Goal: Task Accomplishment & Management: Complete application form

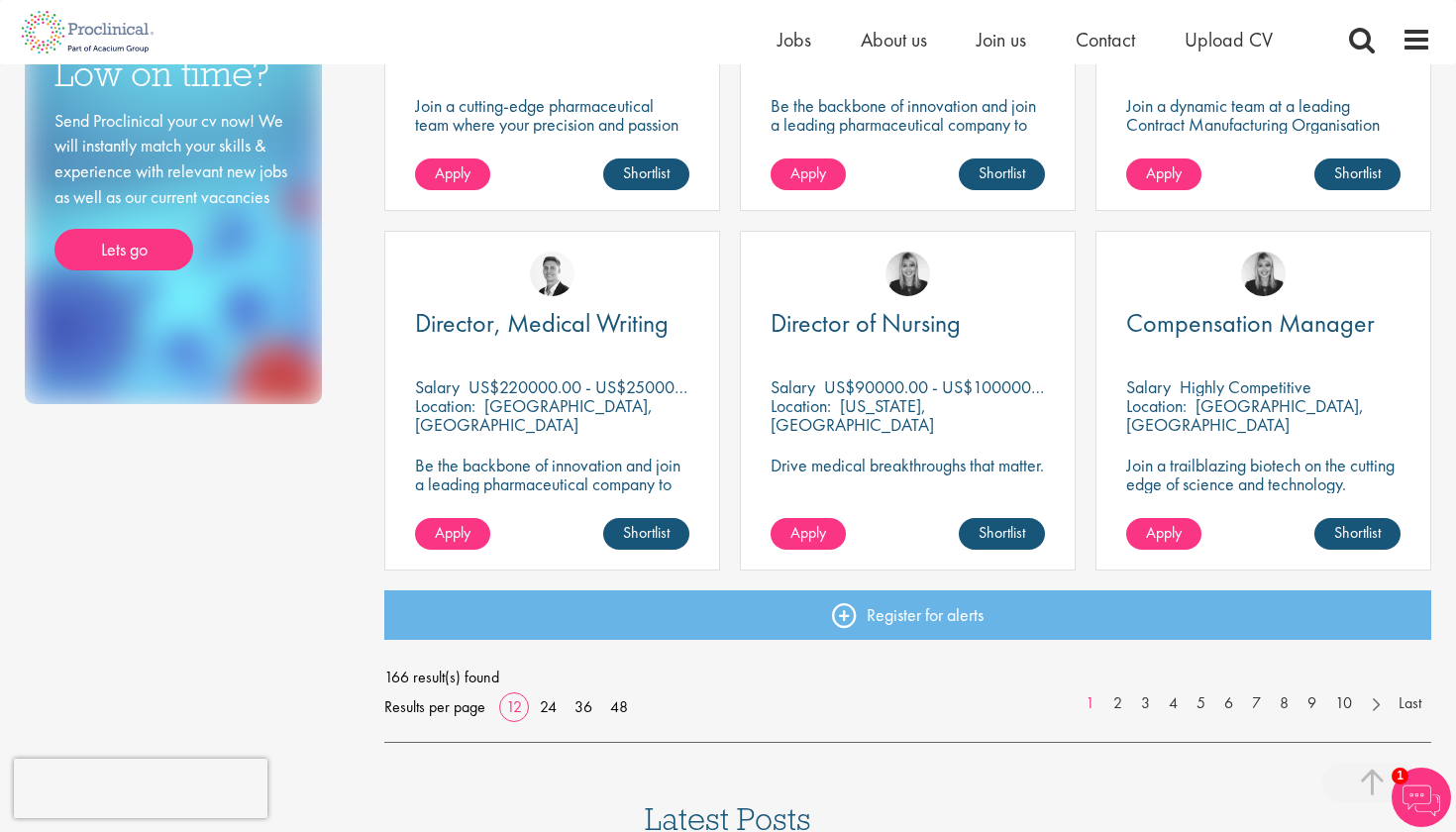
scroll to position [1328, 0]
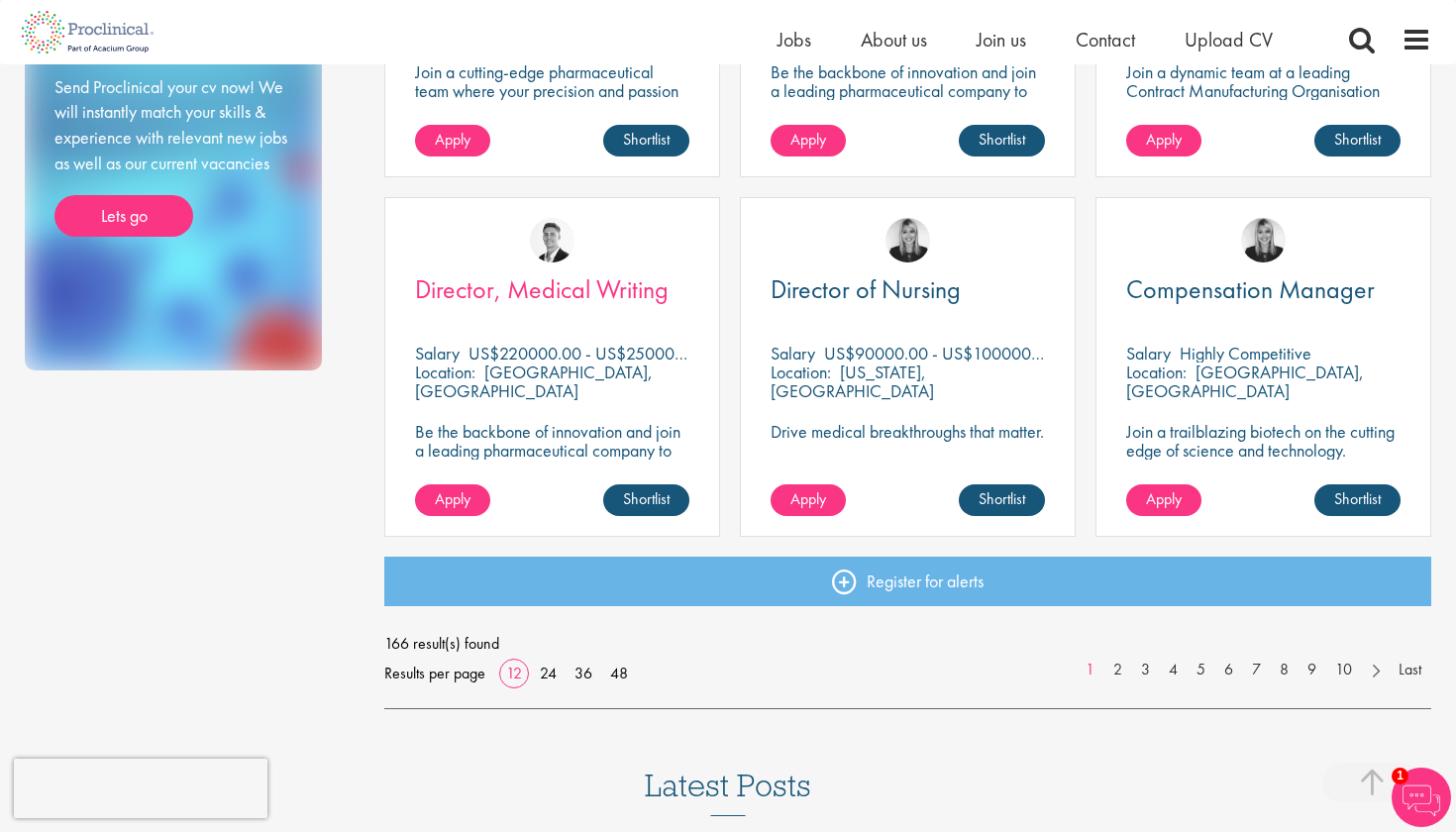
click at [606, 286] on span "Director, Medical Writing" at bounding box center [542, 289] width 254 height 34
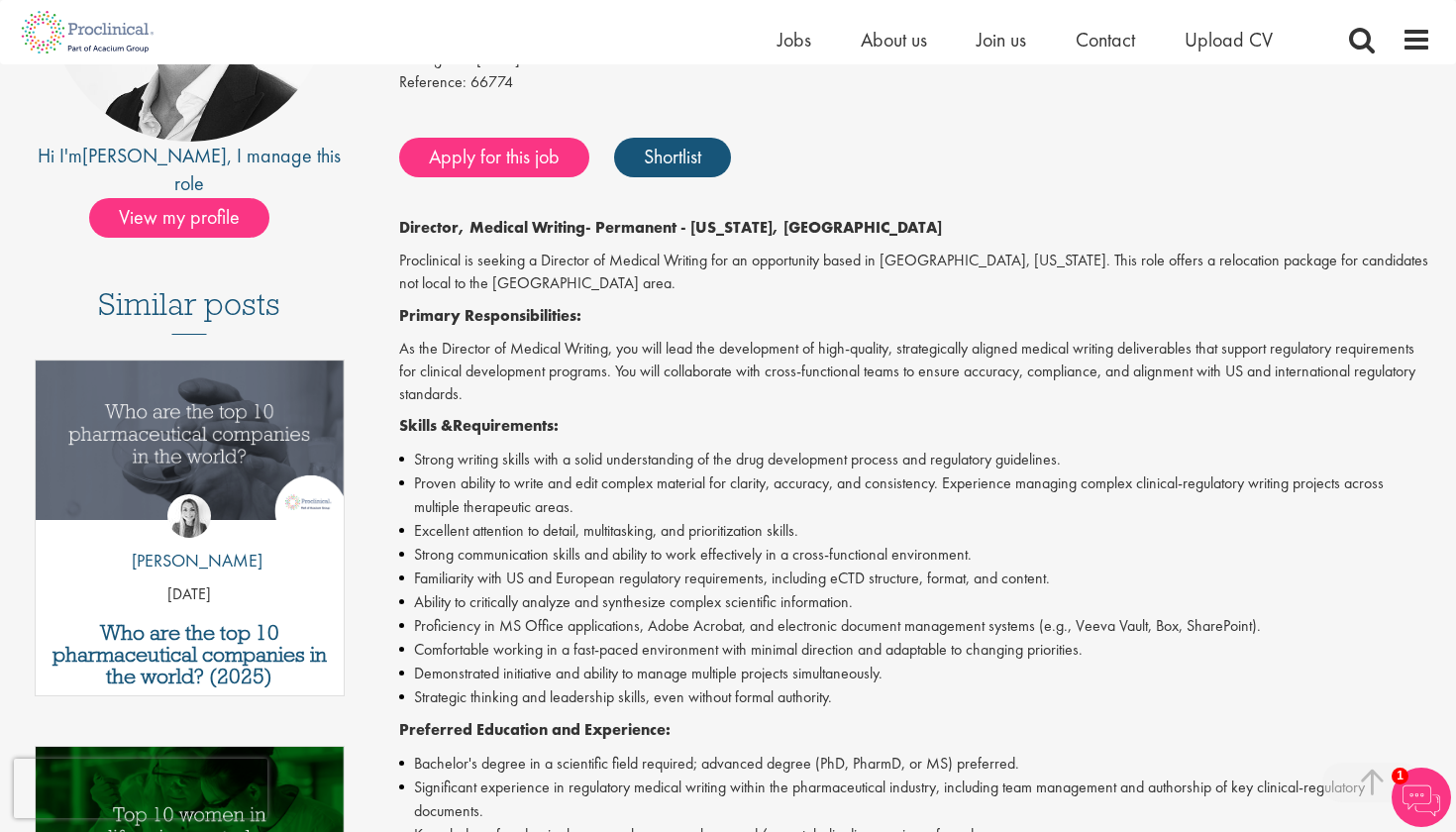
scroll to position [360, 0]
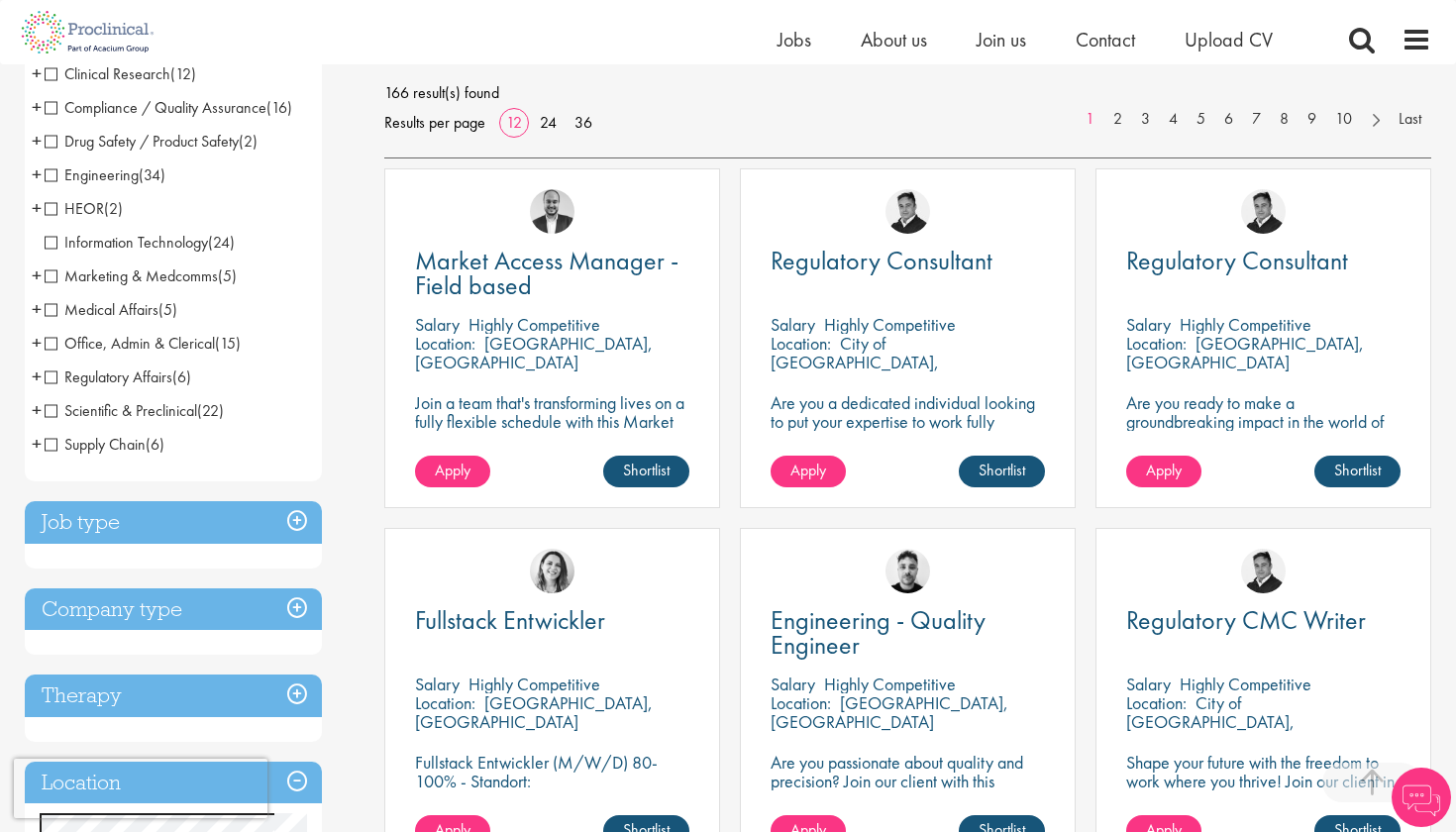
scroll to position [277, 0]
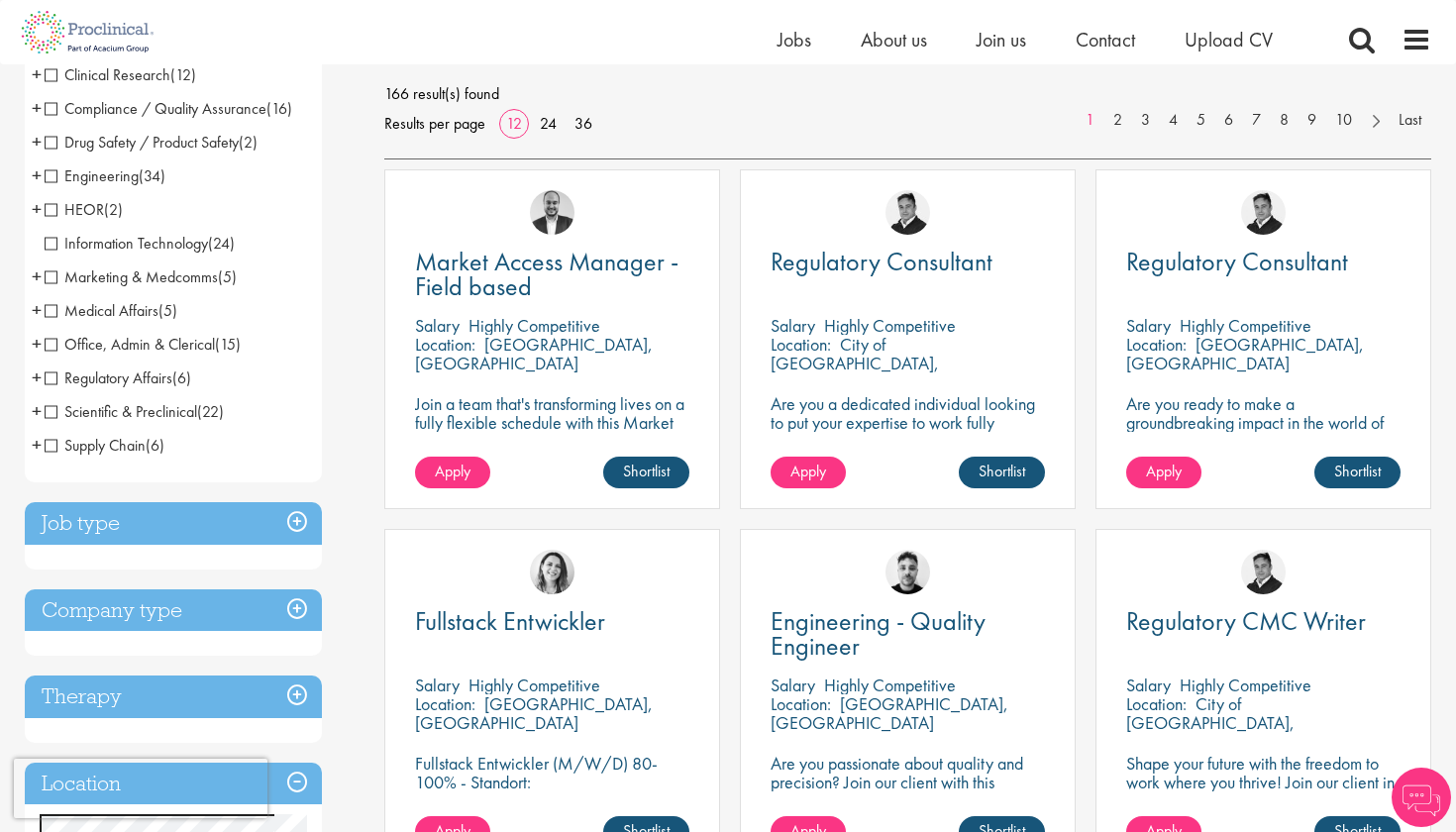
click at [49, 380] on span "Regulatory Affairs" at bounding box center [109, 378] width 128 height 21
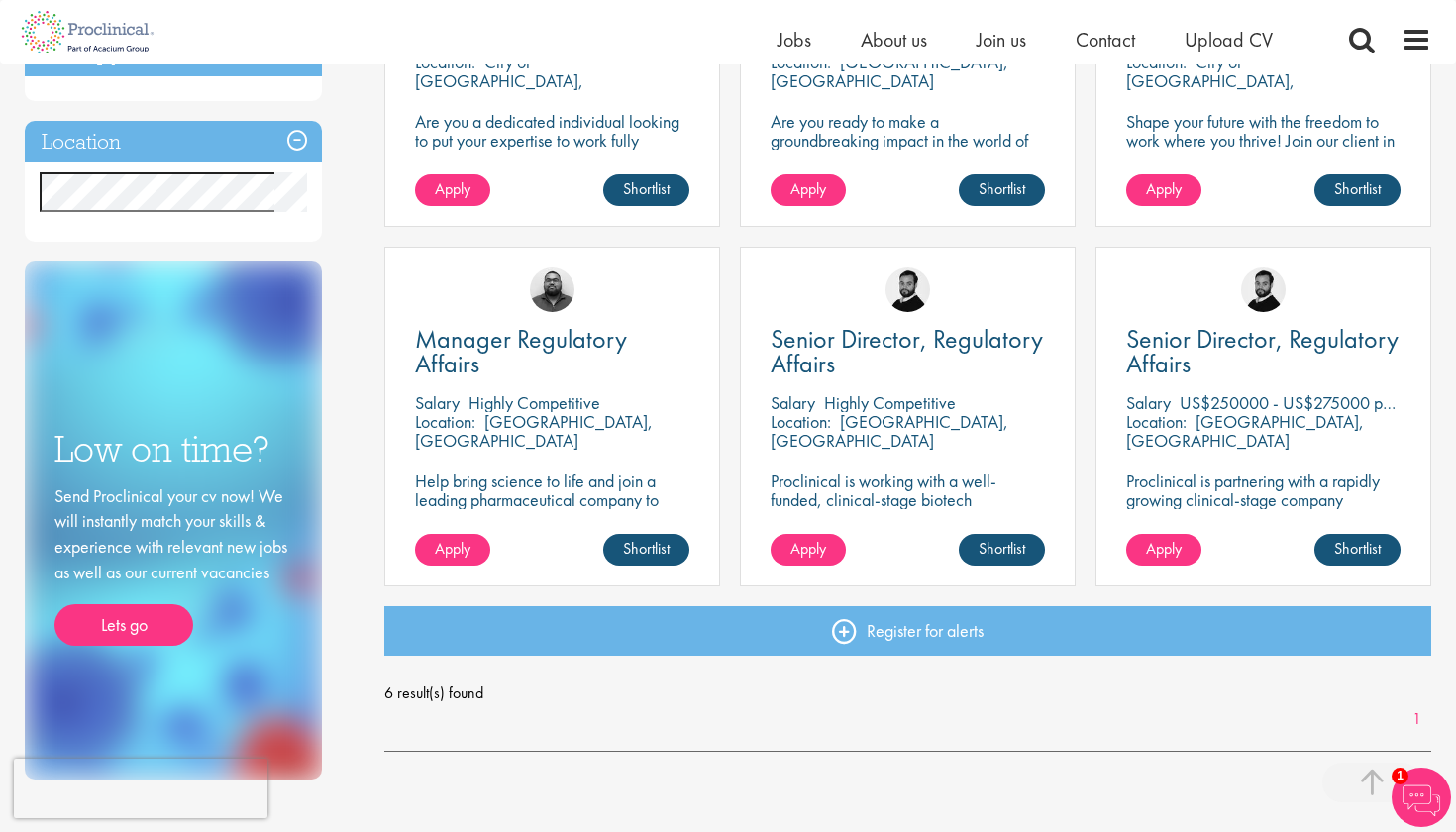
scroll to position [374, 0]
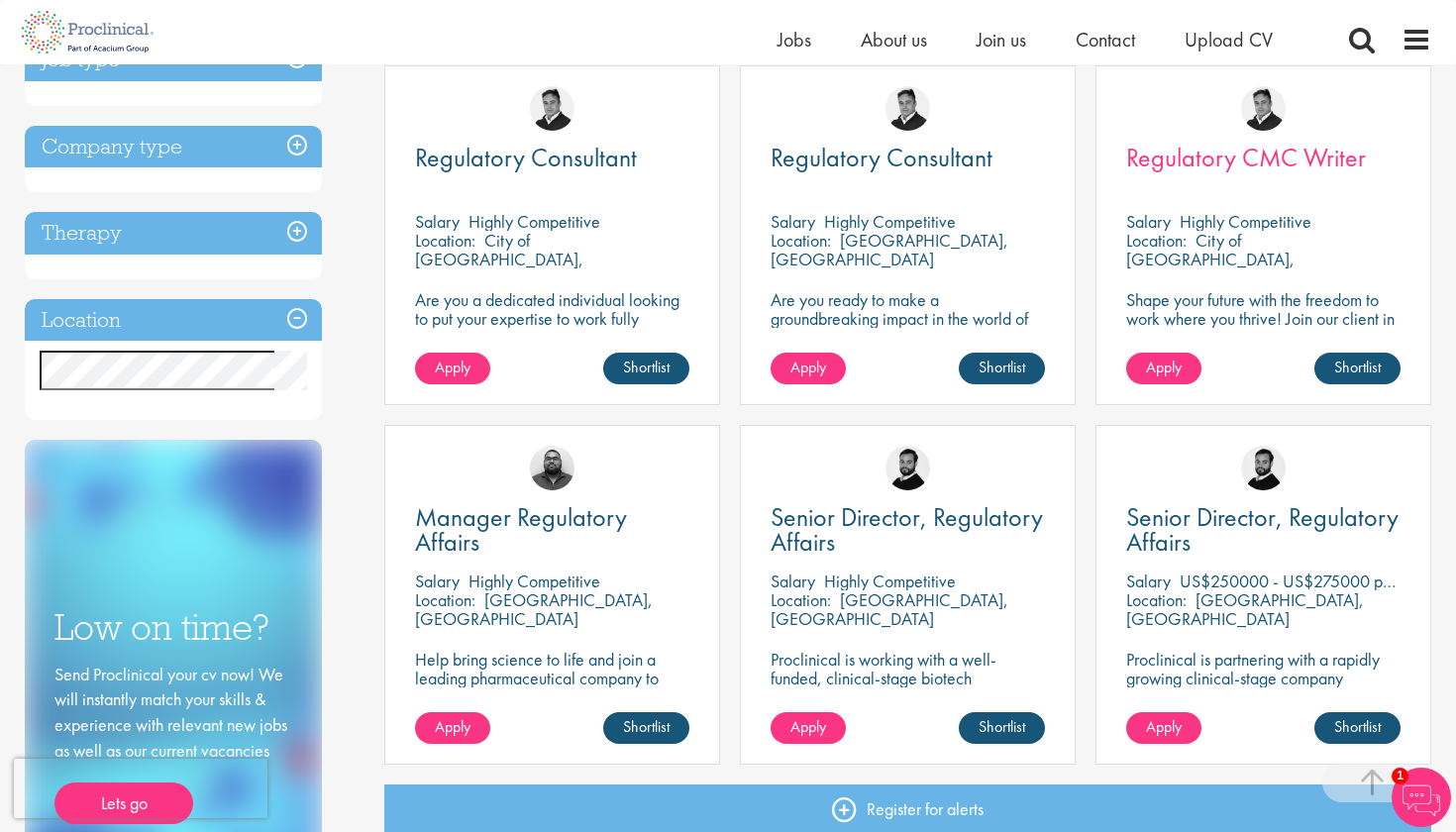
click at [1290, 158] on span "Regulatory CMC Writer" at bounding box center [1246, 158] width 240 height 34
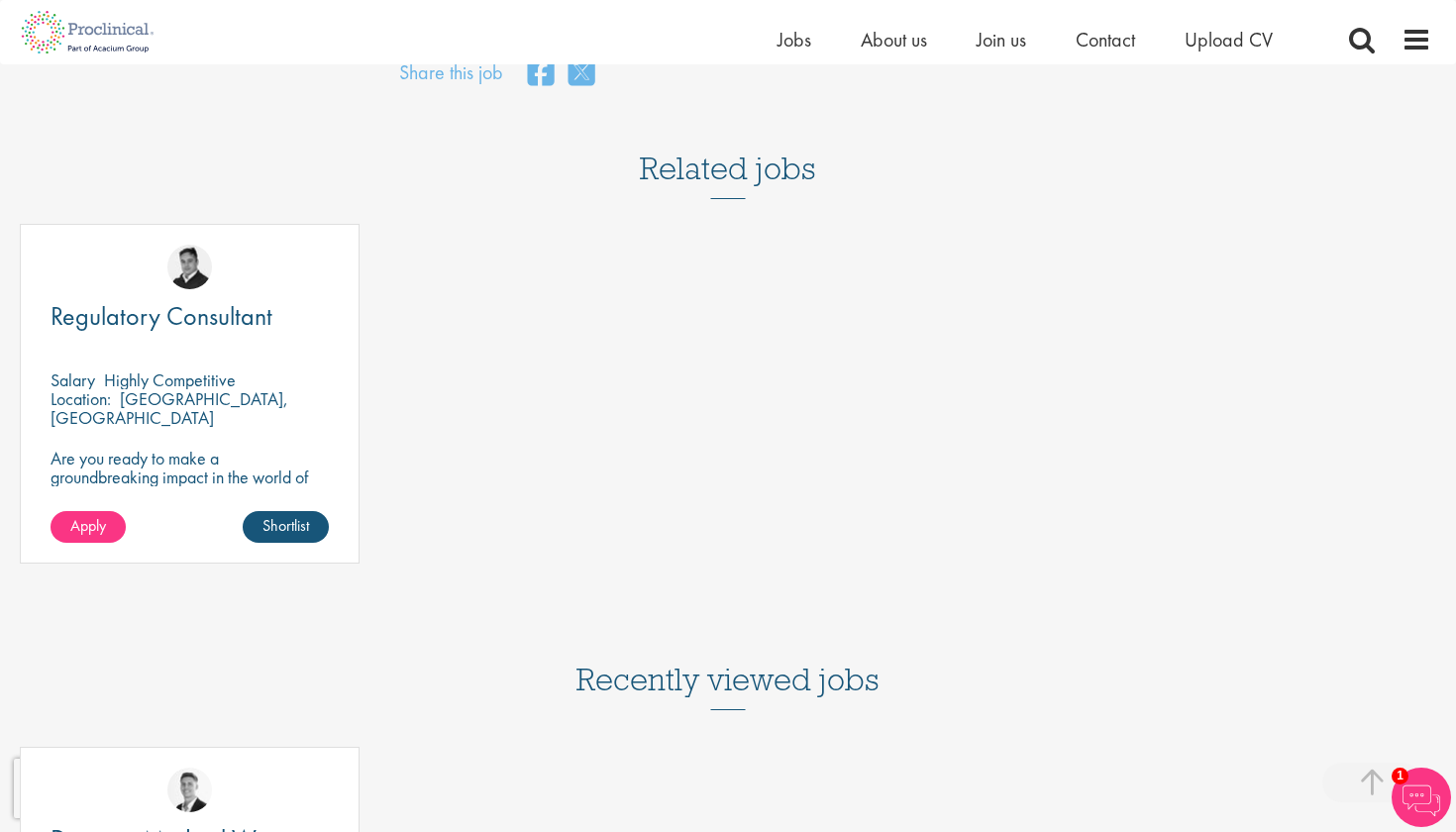
scroll to position [1533, 0]
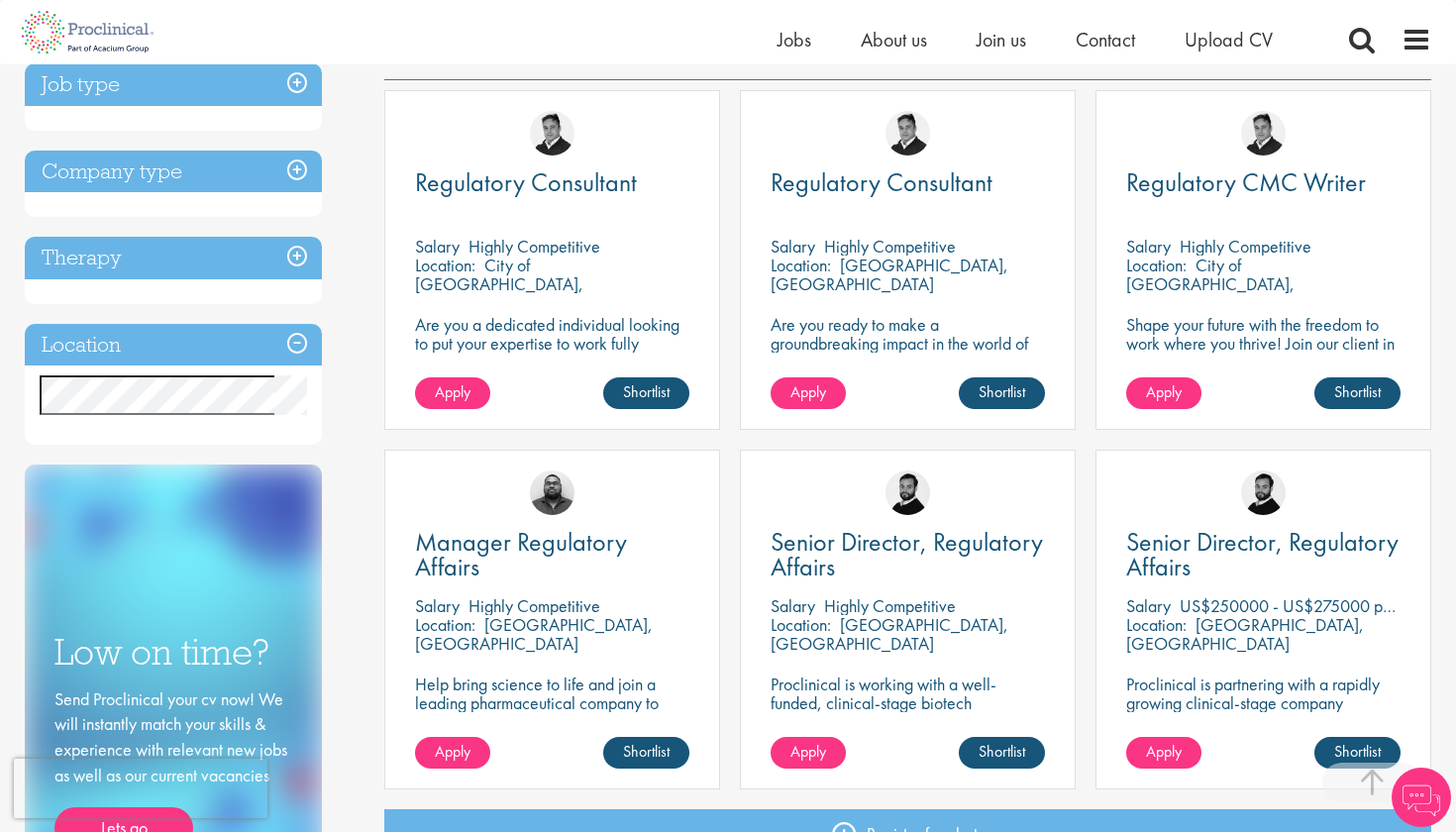
scroll to position [371, 0]
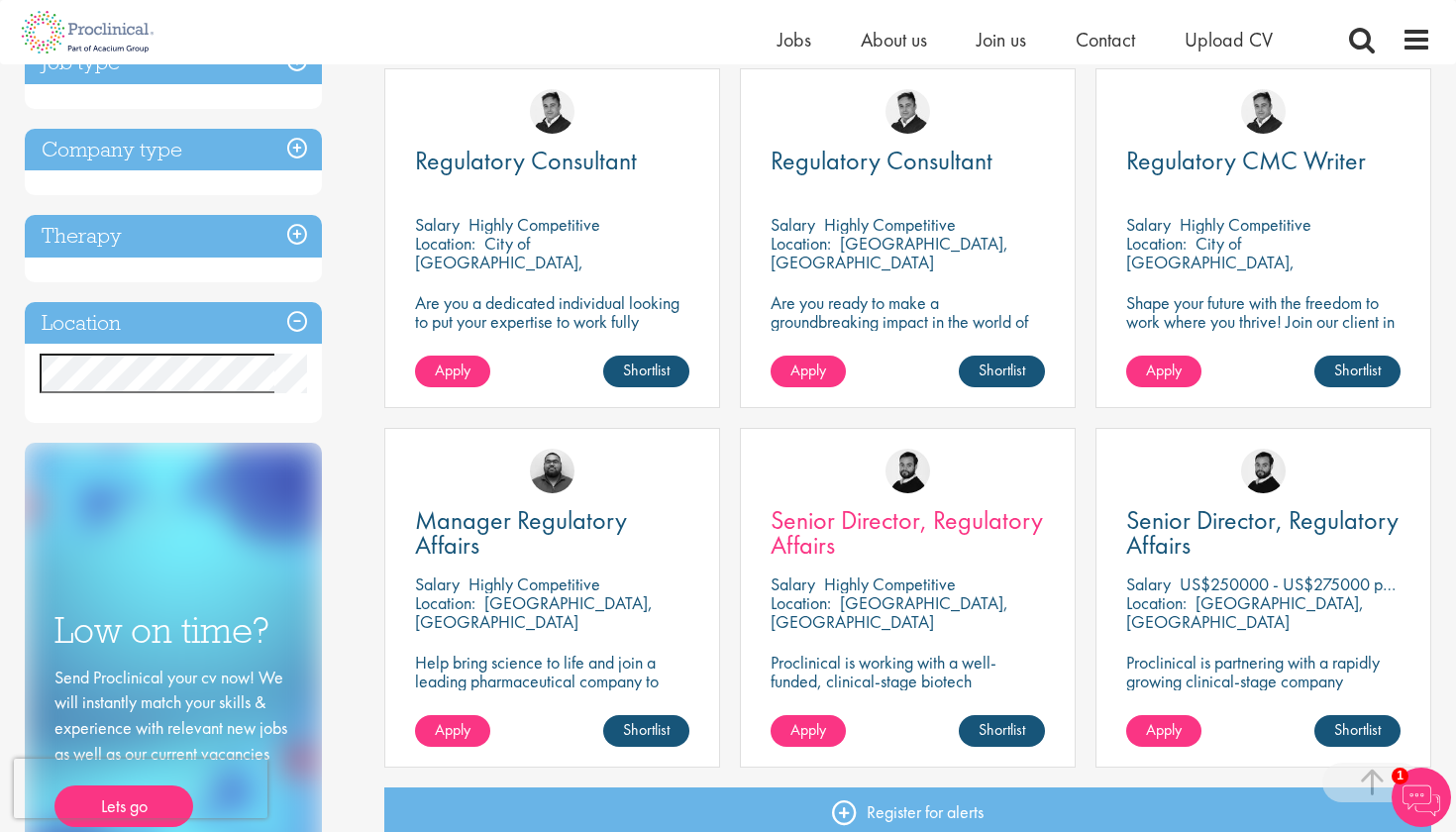
click at [832, 545] on span "Senior Director, Regulatory Affairs" at bounding box center [907, 532] width 272 height 58
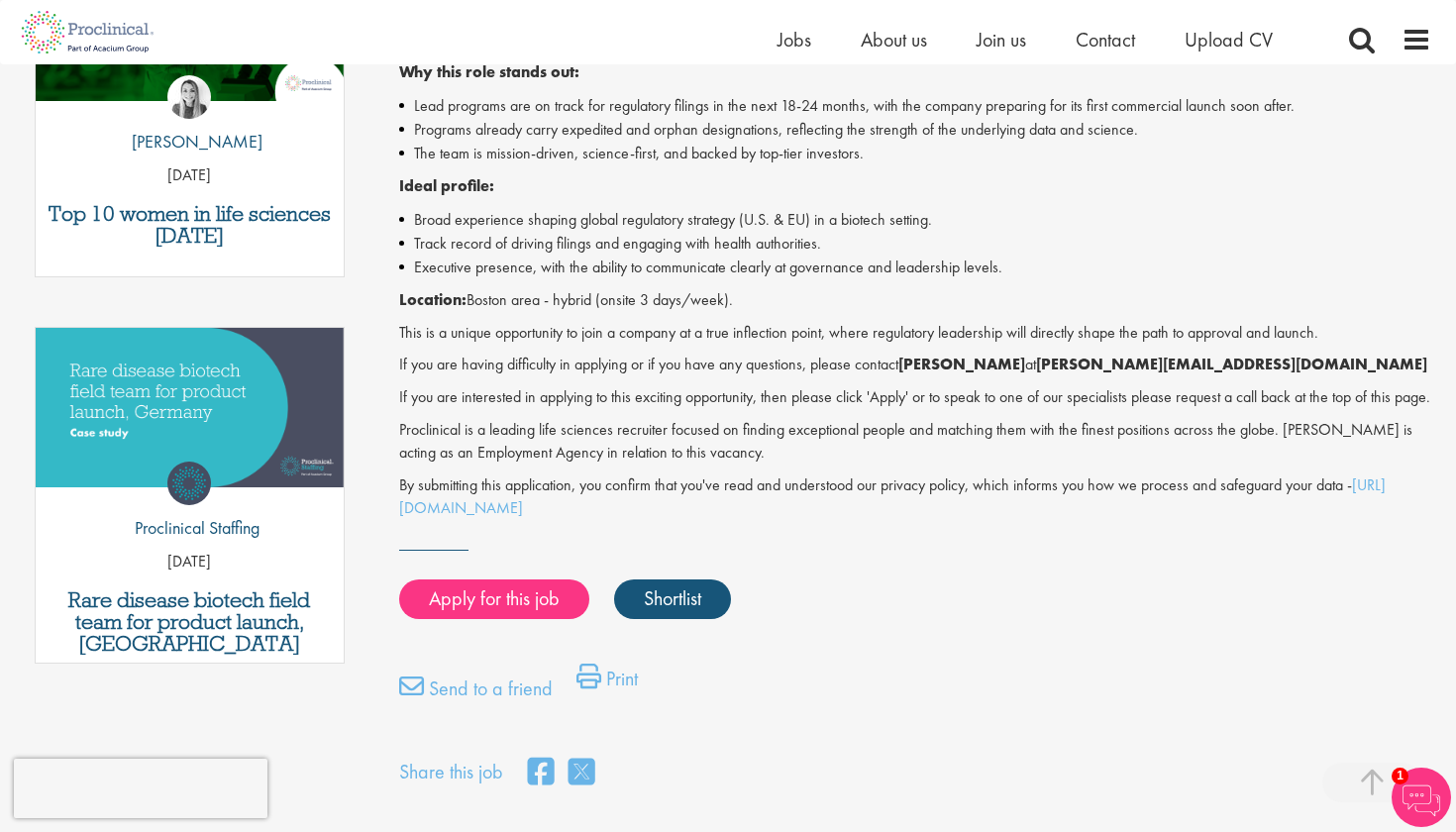
scroll to position [787, 0]
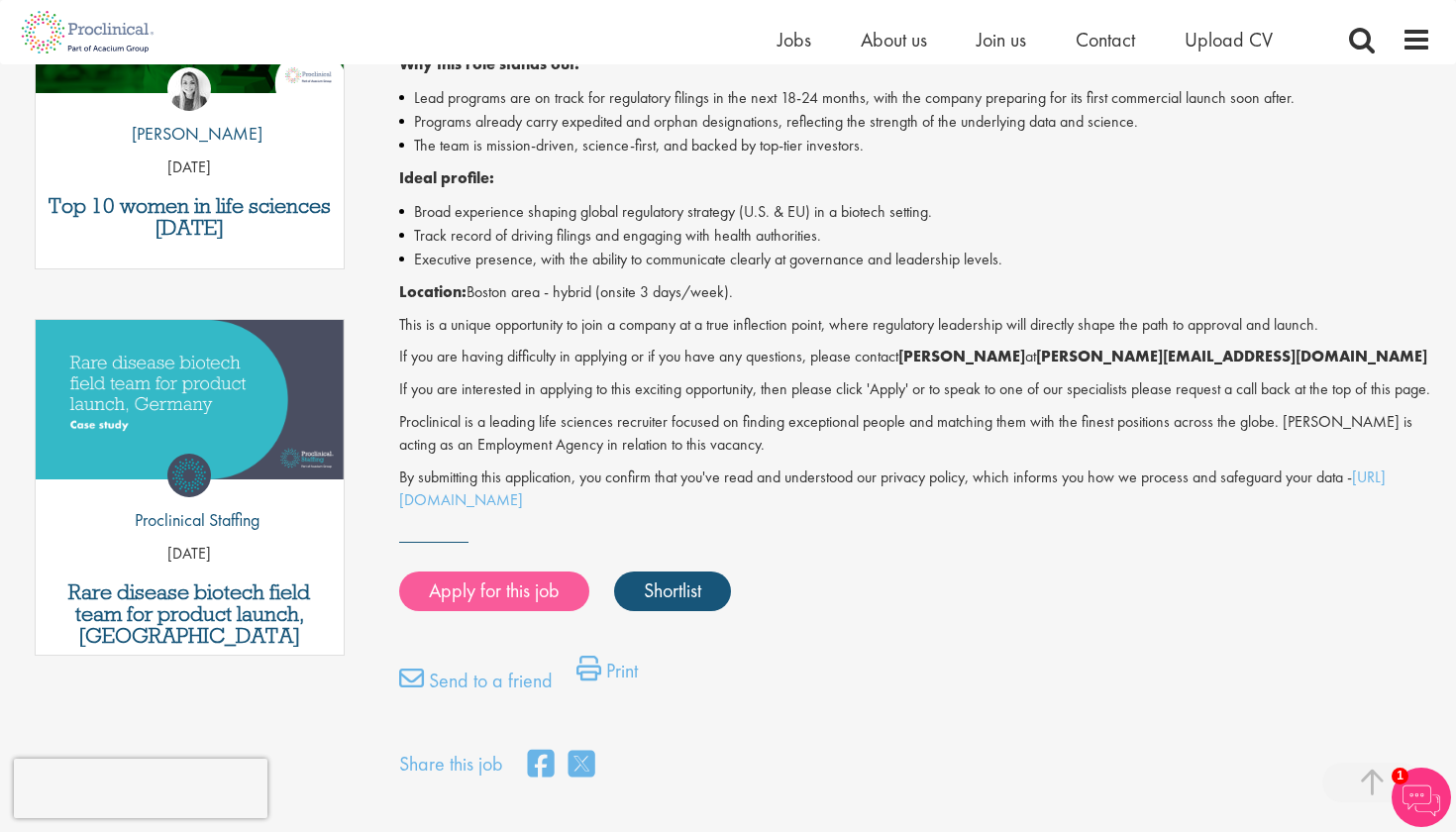
click at [504, 593] on link "Apply for this job" at bounding box center [494, 592] width 190 height 40
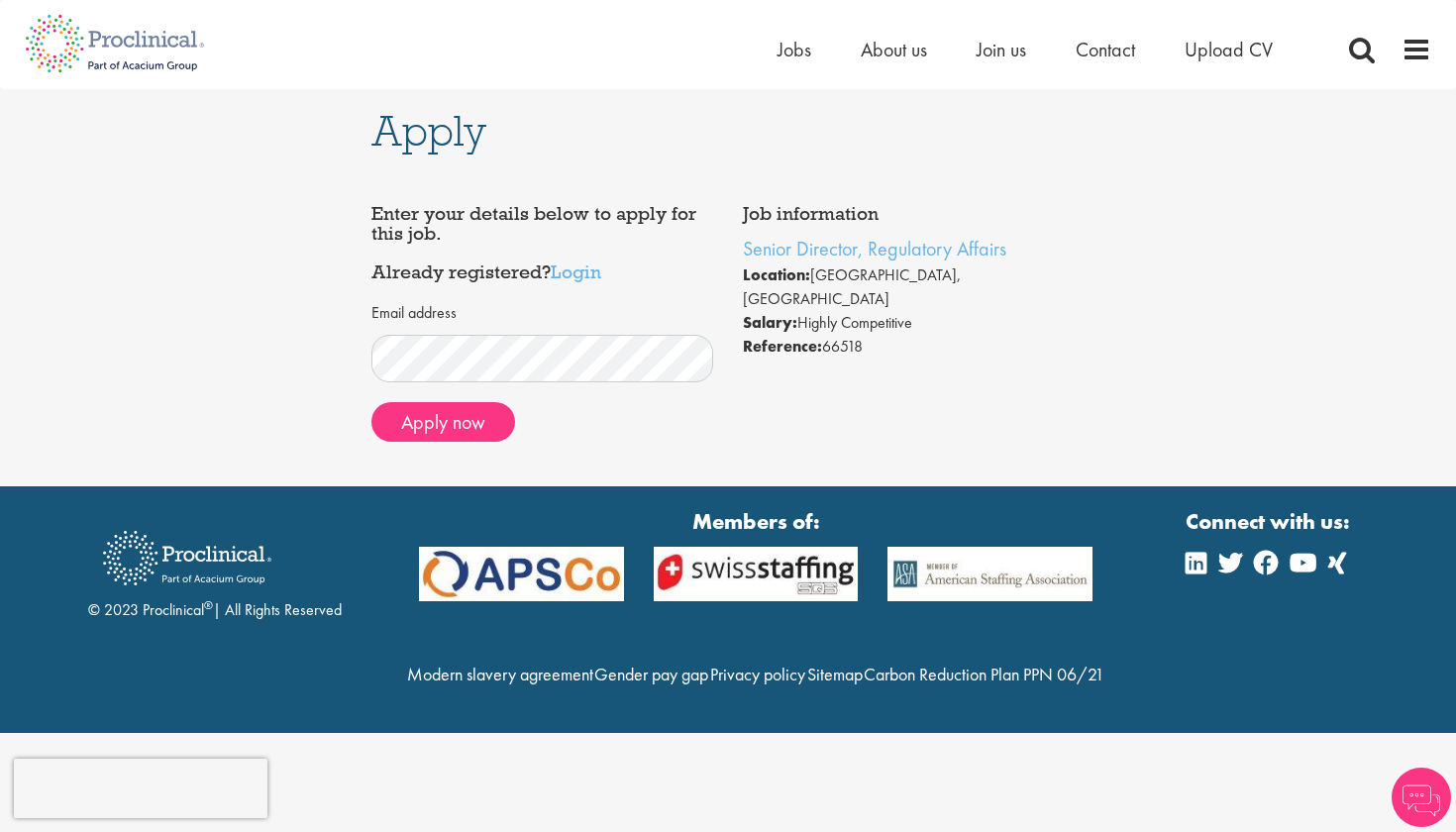
click at [879, 387] on div "Job information Senior Director, Regulatory Affairs Location: [GEOGRAPHIC_DATA]…" at bounding box center [728, 325] width 743 height 263
click at [888, 56] on span "About us" at bounding box center [894, 50] width 66 height 26
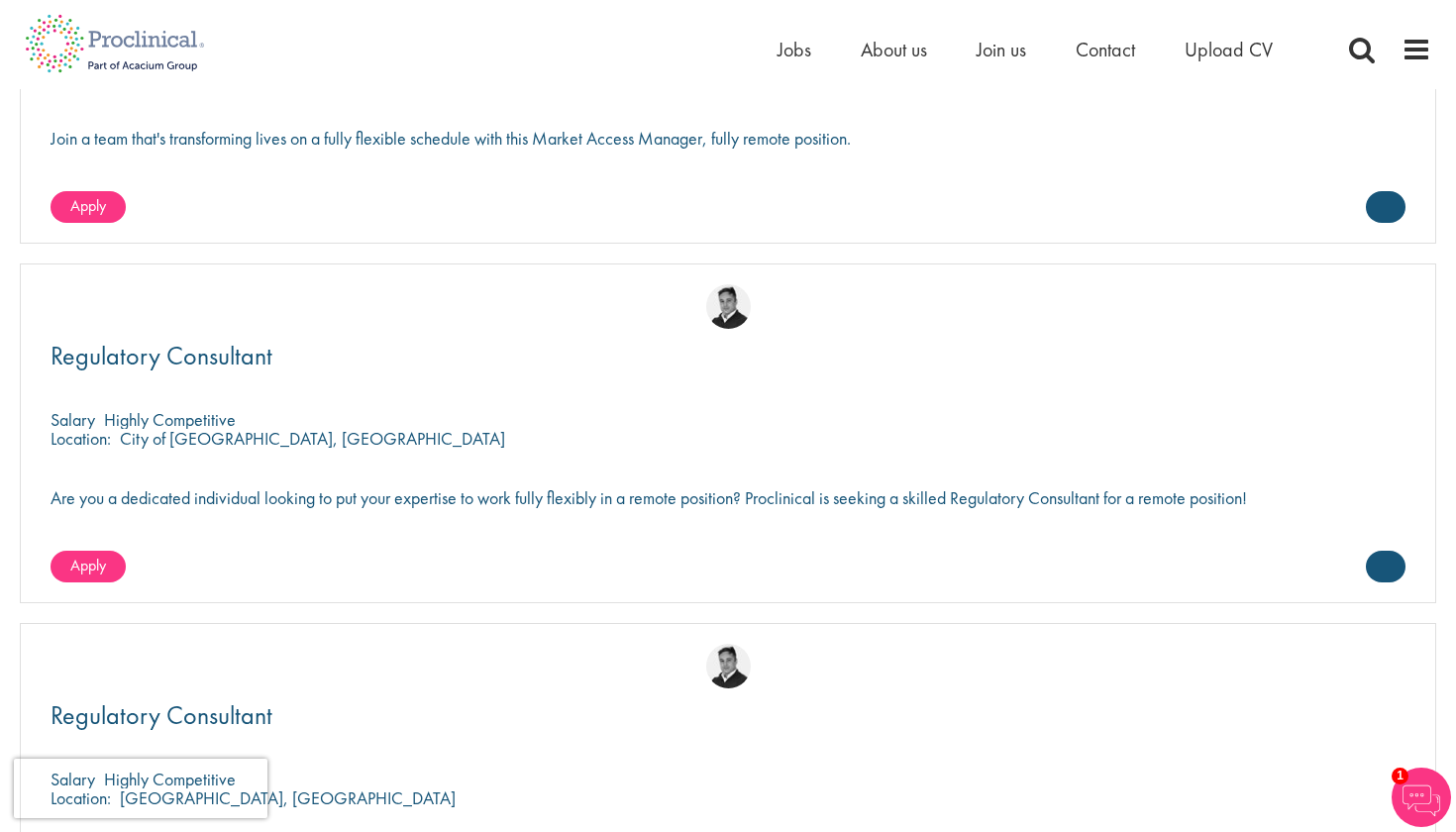
scroll to position [3328, 0]
